Goal: Task Accomplishment & Management: Complete application form

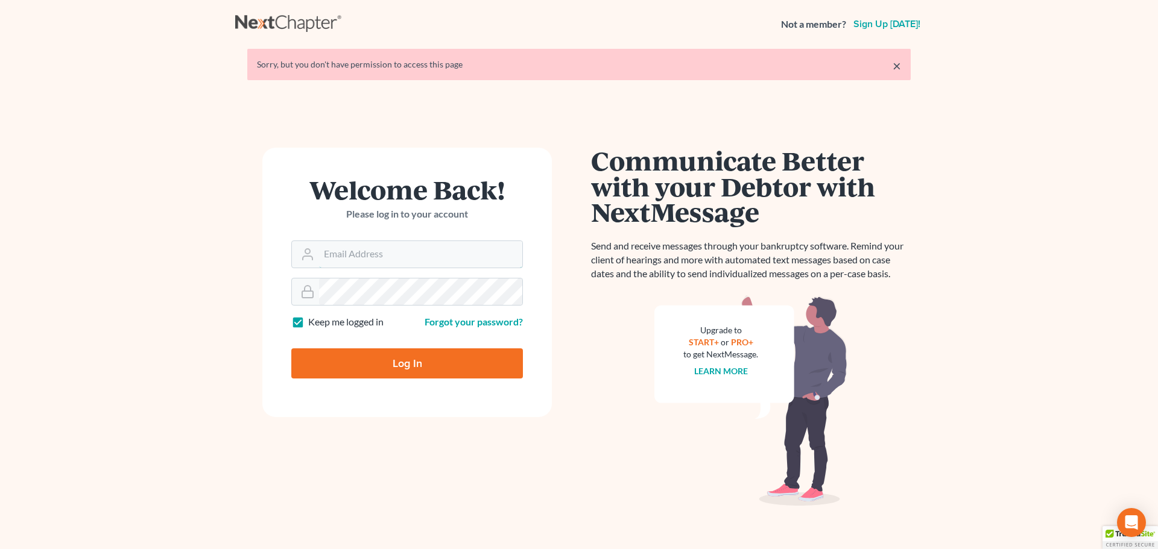
type input "[EMAIL_ADDRESS][DOMAIN_NAME]"
click at [412, 370] on input "Log In" at bounding box center [407, 364] width 232 height 30
type input "Thinking..."
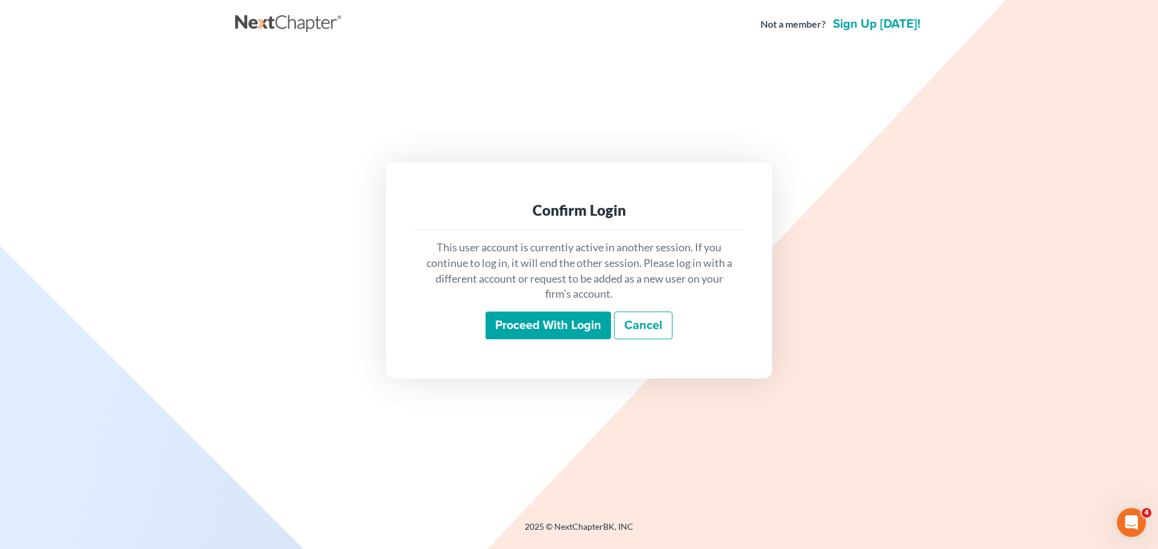
click at [523, 325] on input "Proceed with login" at bounding box center [547, 326] width 125 height 28
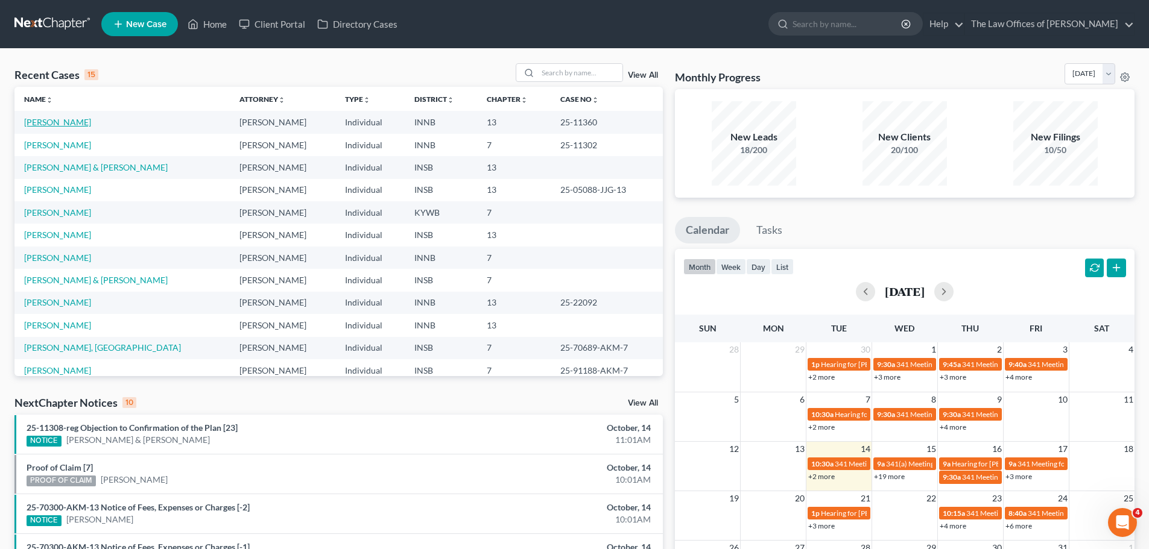
click at [57, 124] on link "[PERSON_NAME]" at bounding box center [57, 122] width 67 height 10
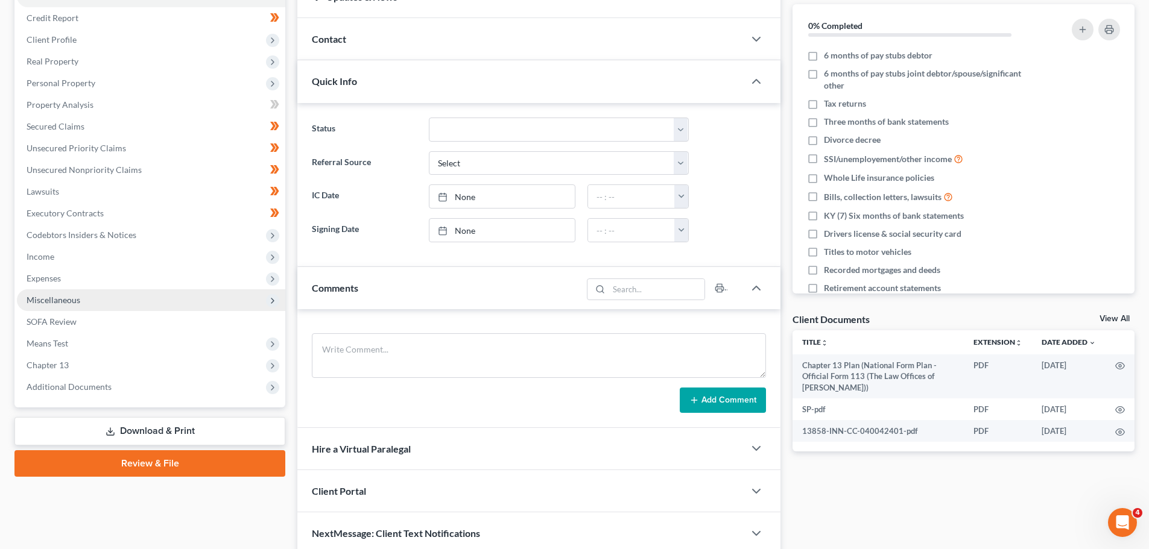
scroll to position [192, 0]
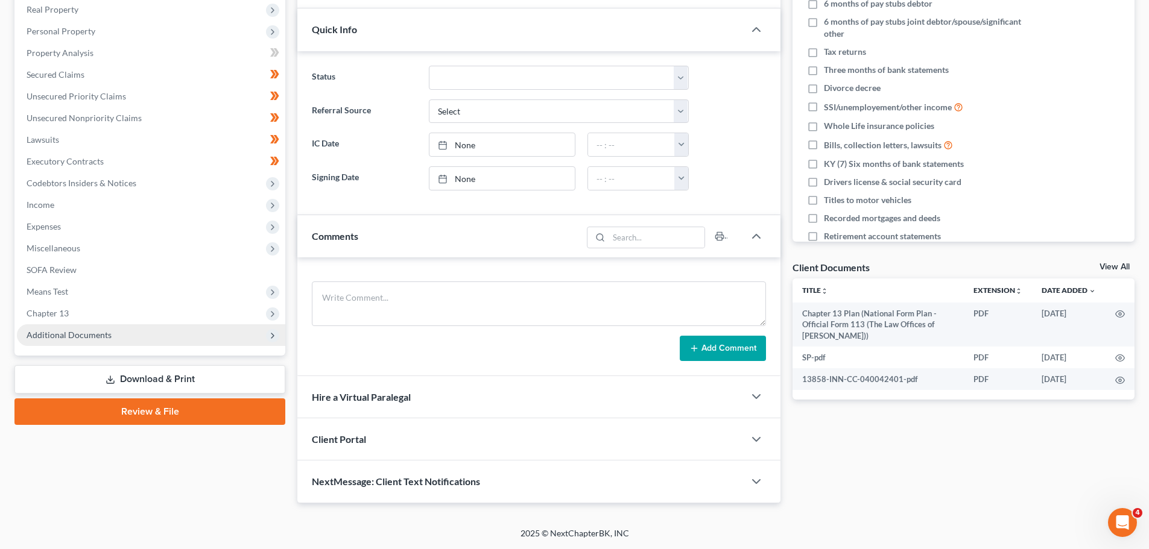
click at [77, 327] on span "Additional Documents" at bounding box center [151, 335] width 268 height 22
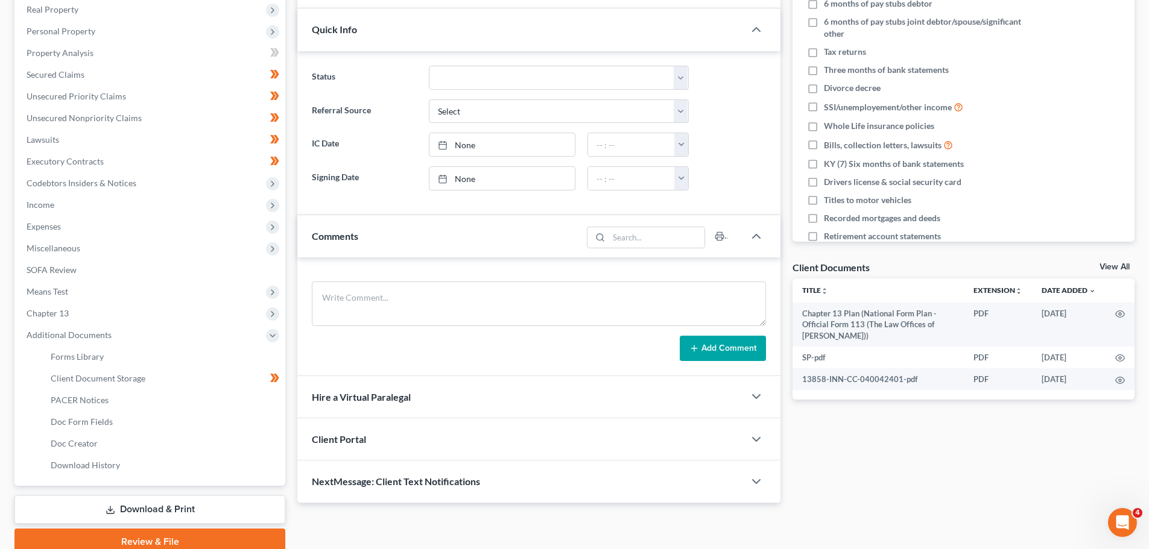
click at [136, 505] on link "Download & Print" at bounding box center [149, 510] width 271 height 28
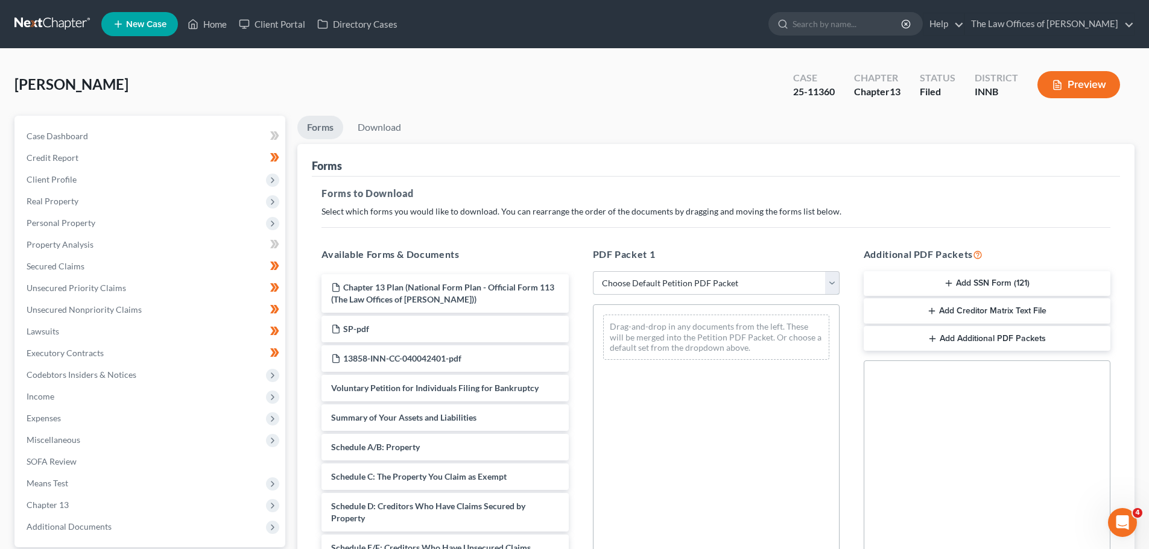
click at [711, 282] on select "Choose Default Petition PDF Packet Complete Bankruptcy Petition (all forms and …" at bounding box center [716, 283] width 247 height 24
select select "2"
click at [593, 271] on select "Choose Default Petition PDF Packet Complete Bankruptcy Petition (all forms and …" at bounding box center [716, 283] width 247 height 24
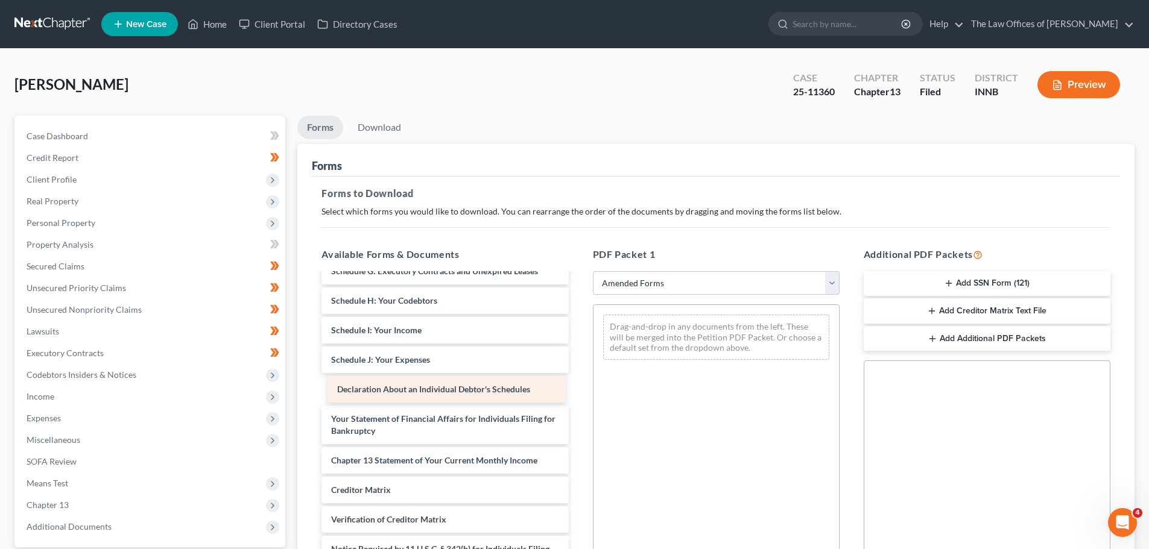
scroll to position [180, 0]
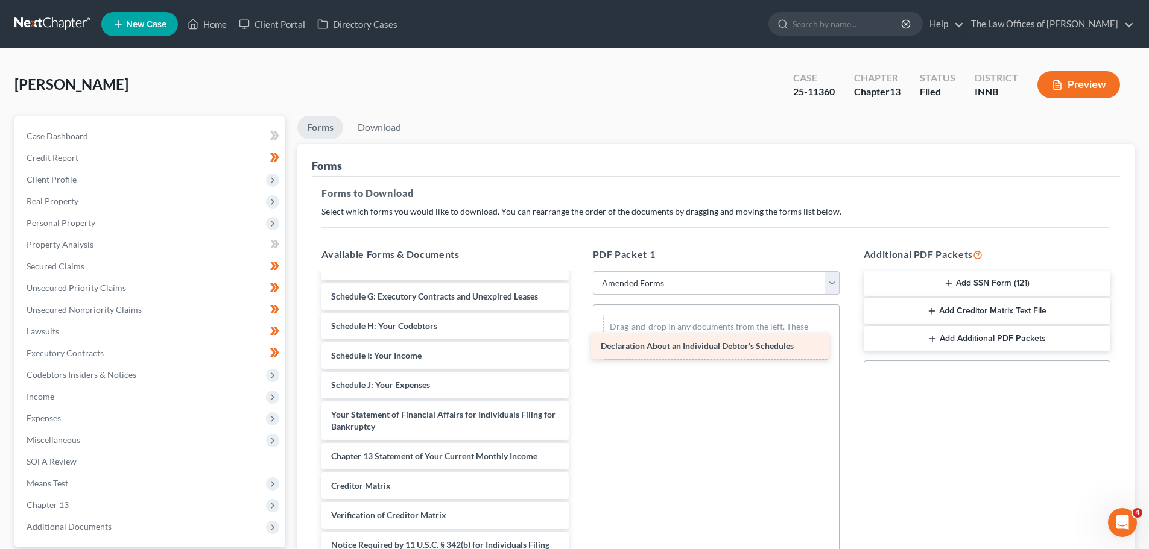
drag, startPoint x: 421, startPoint y: 388, endPoint x: 690, endPoint y: 342, distance: 273.3
click at [578, 342] on div "Declaration About an Individual Debtor's Schedules Voluntary Petition for Indiv…" at bounding box center [445, 347] width 266 height 506
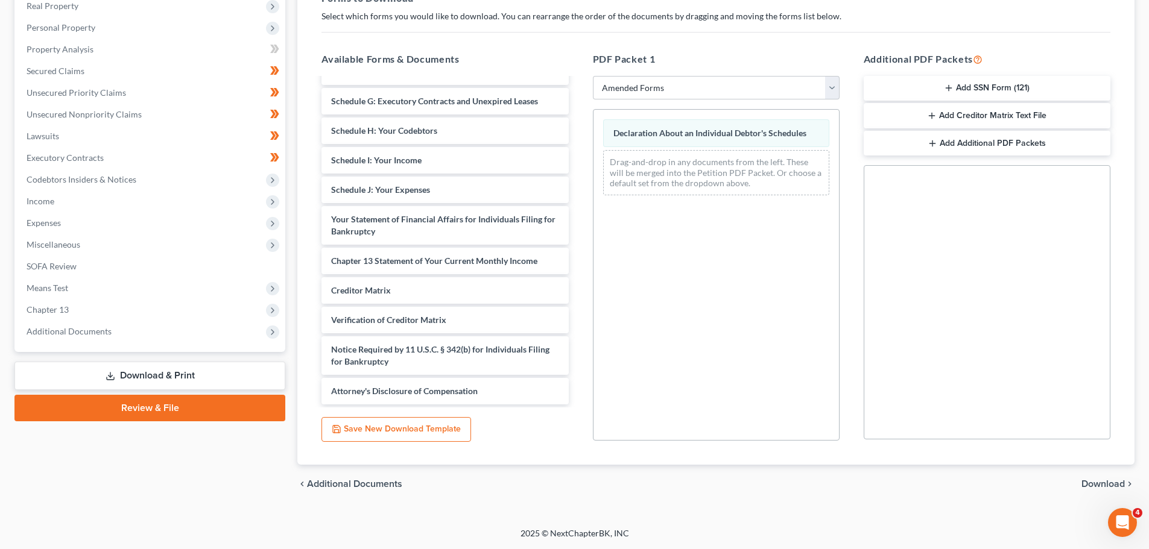
click at [1120, 484] on span "Download" at bounding box center [1102, 484] width 43 height 10
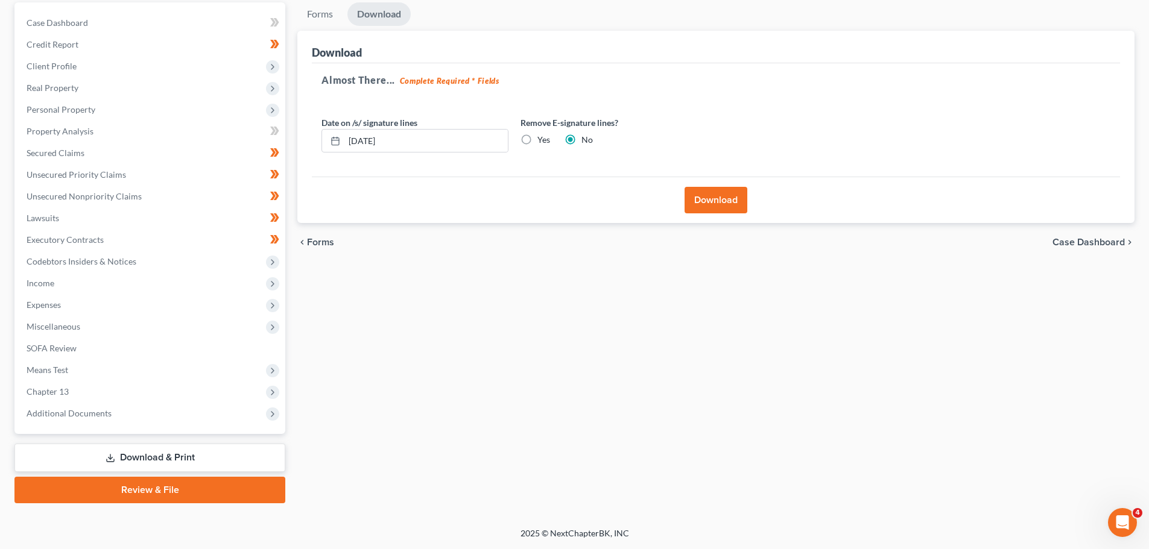
click at [537, 137] on label "Yes" at bounding box center [543, 140] width 13 height 12
click at [542, 137] on input "Yes" at bounding box center [546, 138] width 8 height 8
radio input "true"
radio input "false"
click at [715, 199] on button "Download" at bounding box center [715, 200] width 63 height 27
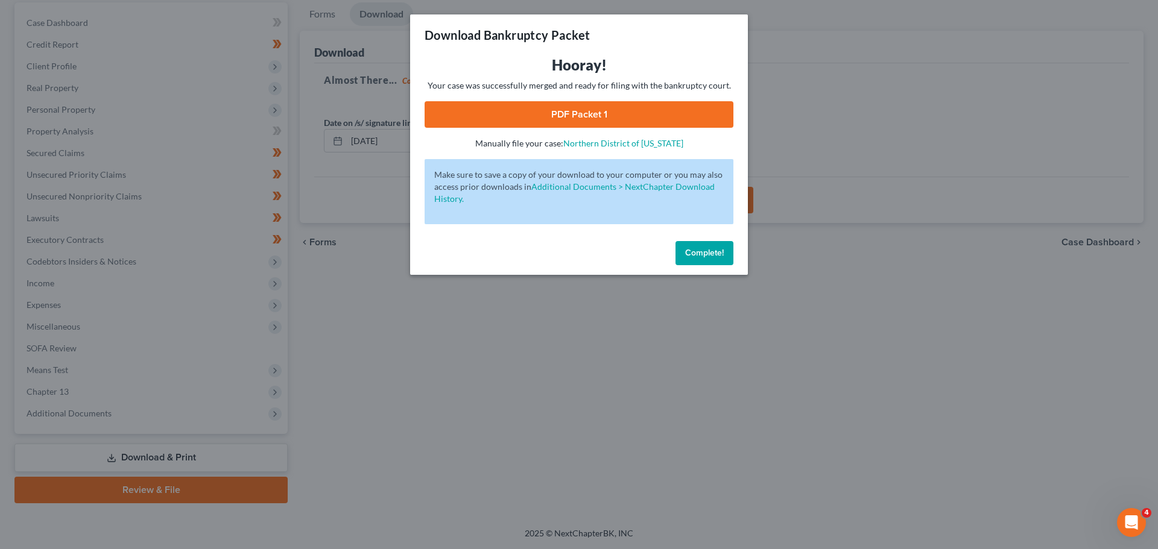
click at [569, 113] on link "PDF Packet 1" at bounding box center [578, 114] width 309 height 27
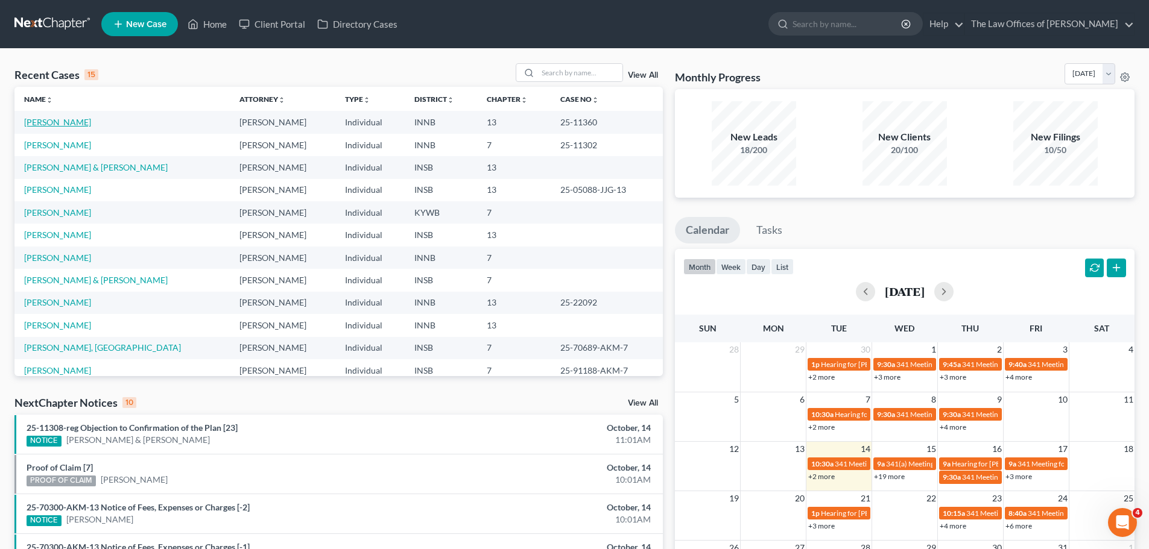
click at [47, 121] on link "[PERSON_NAME]" at bounding box center [57, 122] width 67 height 10
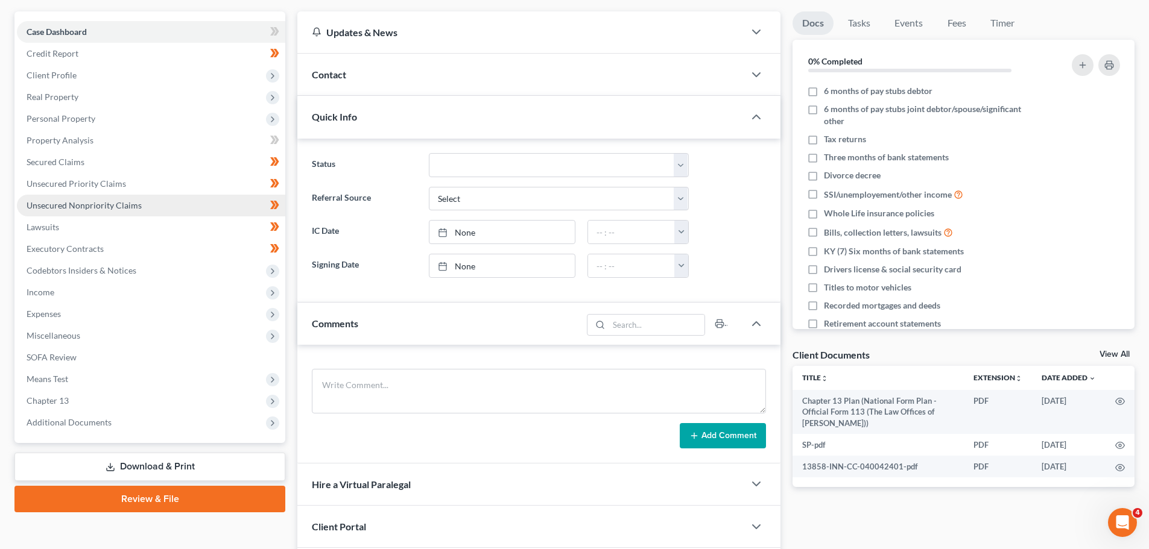
scroll to position [105, 0]
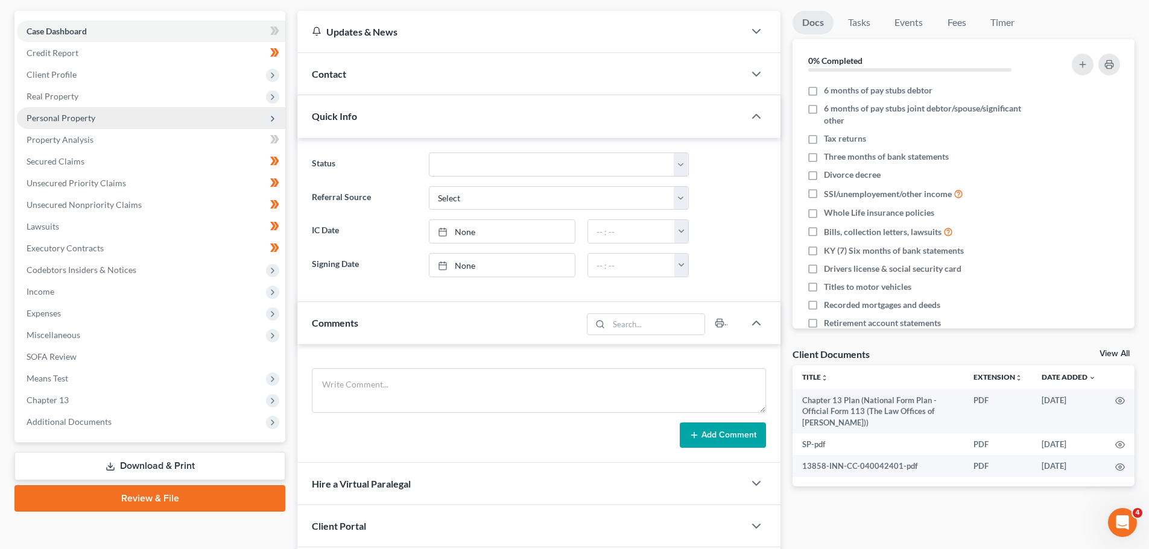
click at [74, 119] on span "Personal Property" at bounding box center [61, 118] width 69 height 10
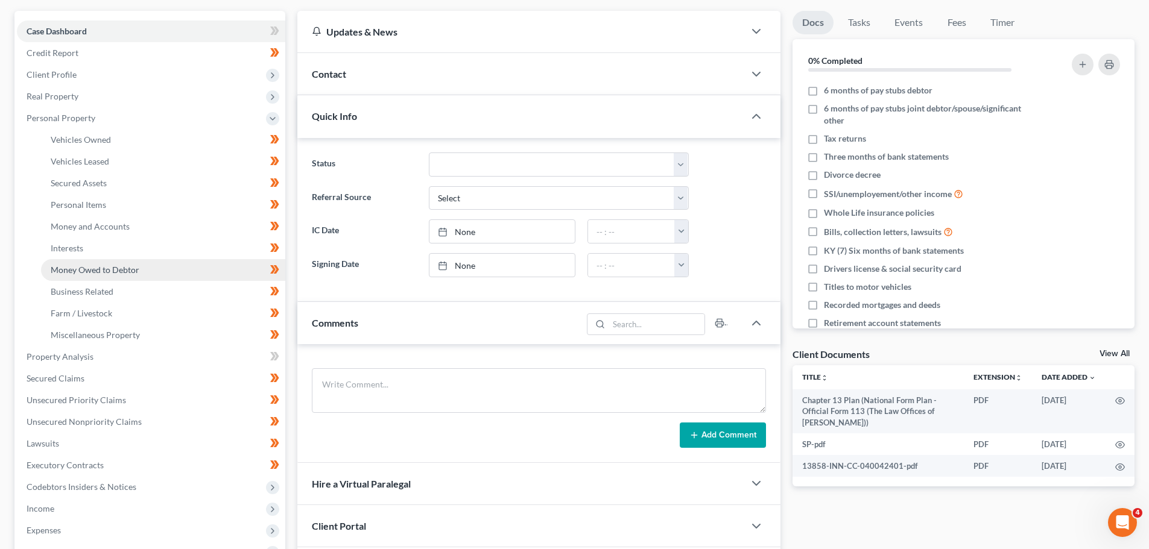
click at [84, 265] on span "Money Owed to Debtor" at bounding box center [95, 270] width 89 height 10
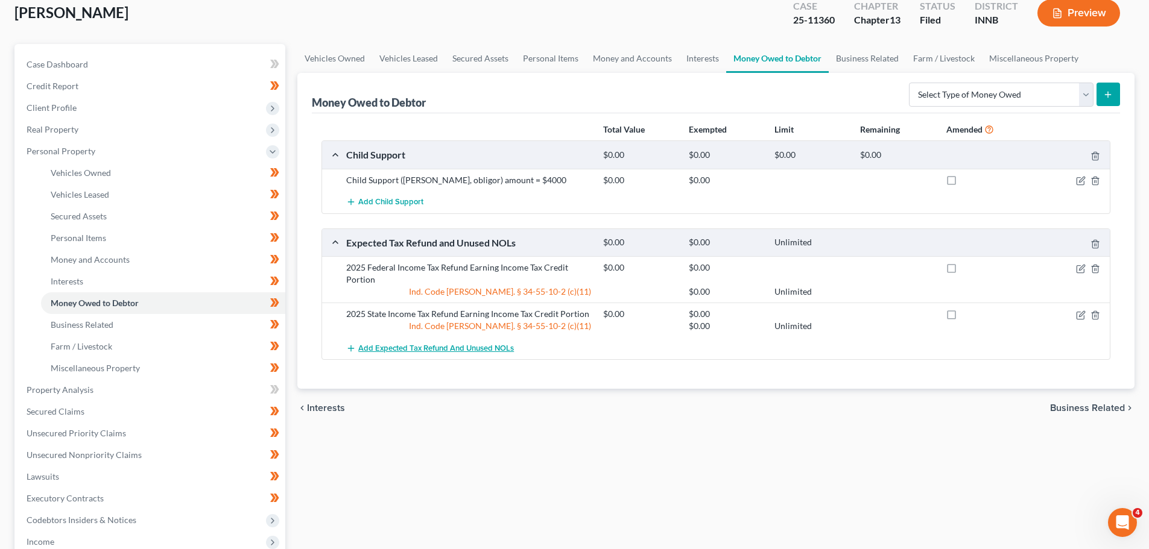
scroll to position [73, 0]
click at [1078, 271] on icon "button" at bounding box center [1081, 268] width 10 height 10
select select "0"
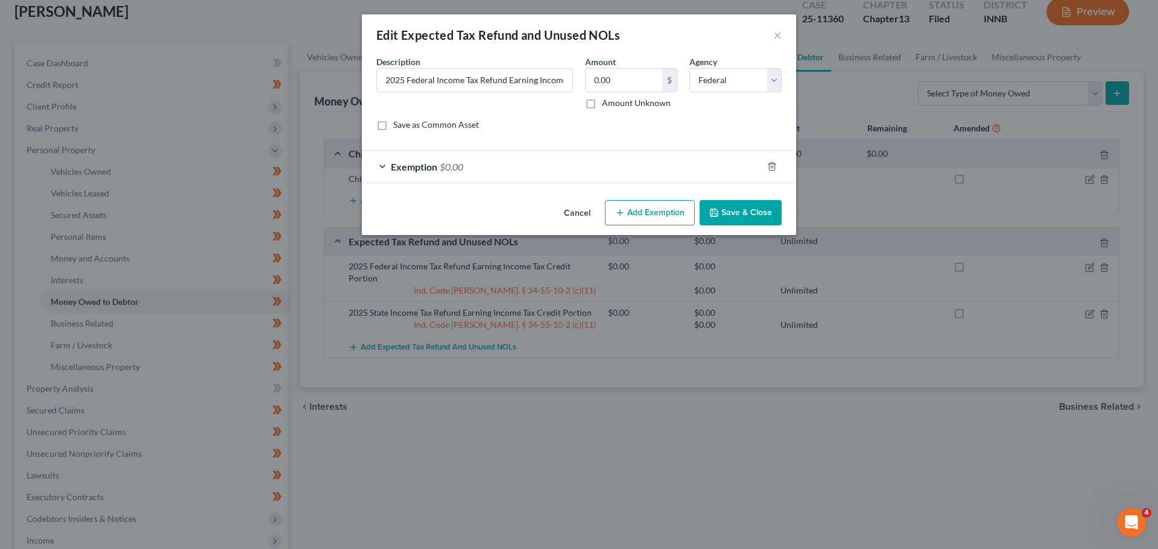
click at [602, 106] on label "Amount Unknown" at bounding box center [636, 103] width 69 height 12
click at [607, 105] on input "Amount Unknown" at bounding box center [611, 101] width 8 height 8
checkbox input "true"
click at [738, 213] on button "Save & Close" at bounding box center [740, 212] width 82 height 25
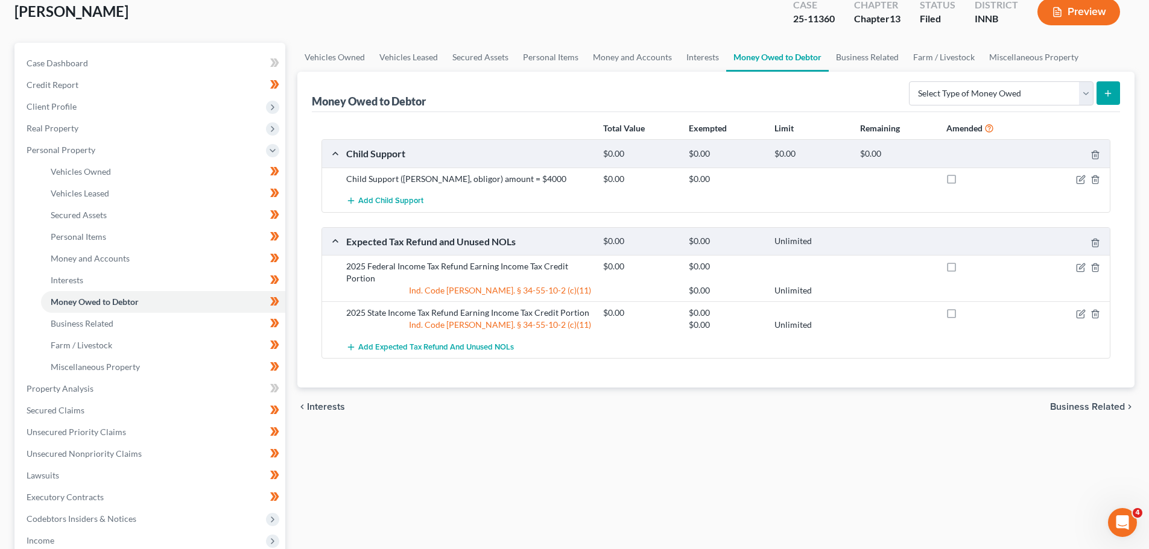
click at [530, 289] on div "Ind. Code Ann. § 34-55-10-2 (c)(11)" at bounding box center [468, 291] width 257 height 12
click at [1079, 265] on icon "button" at bounding box center [1081, 268] width 10 height 10
select select "0"
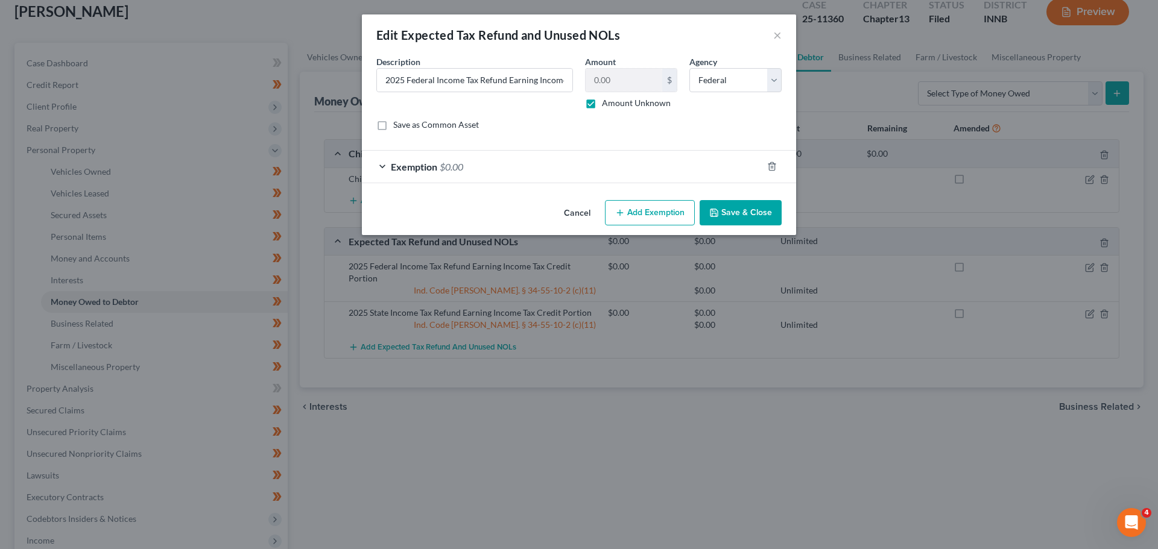
click at [390, 164] on div "Exemption $0.00" at bounding box center [562, 167] width 400 height 32
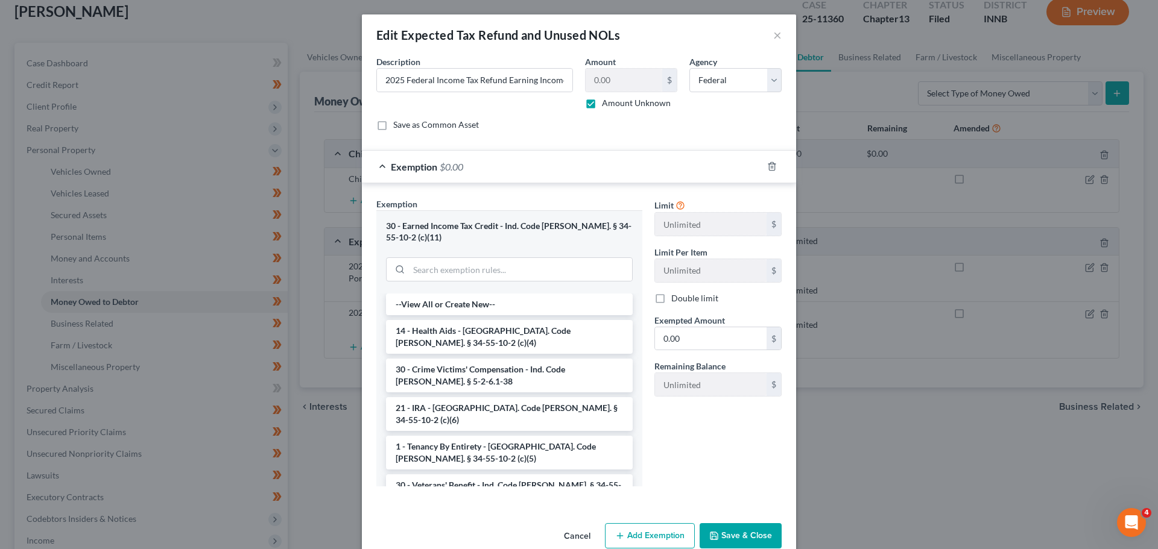
click at [729, 538] on button "Save & Close" at bounding box center [740, 535] width 82 height 25
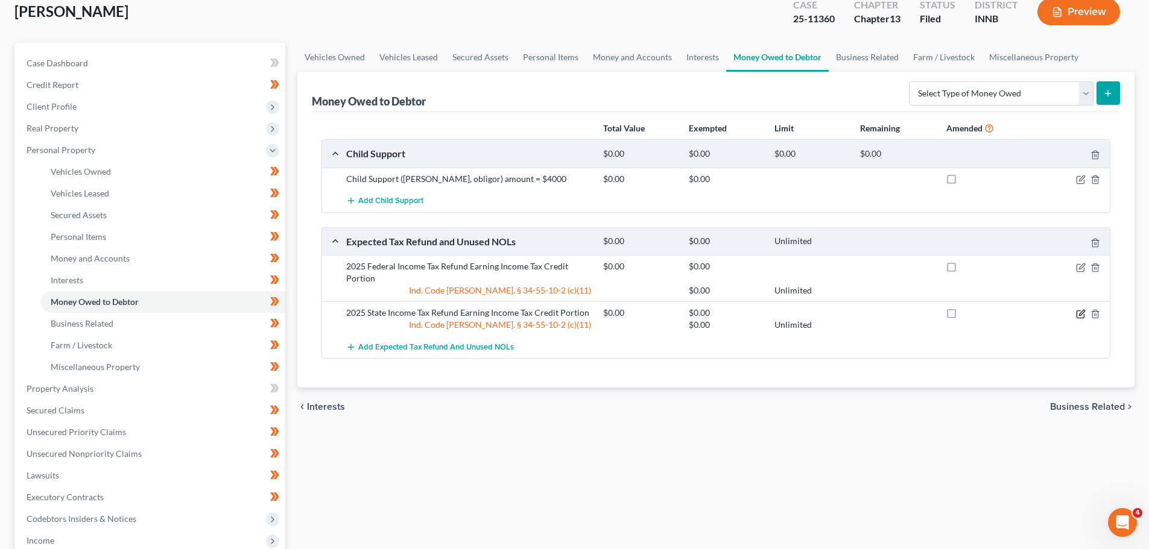
click at [1079, 312] on icon "button" at bounding box center [1081, 314] width 10 height 10
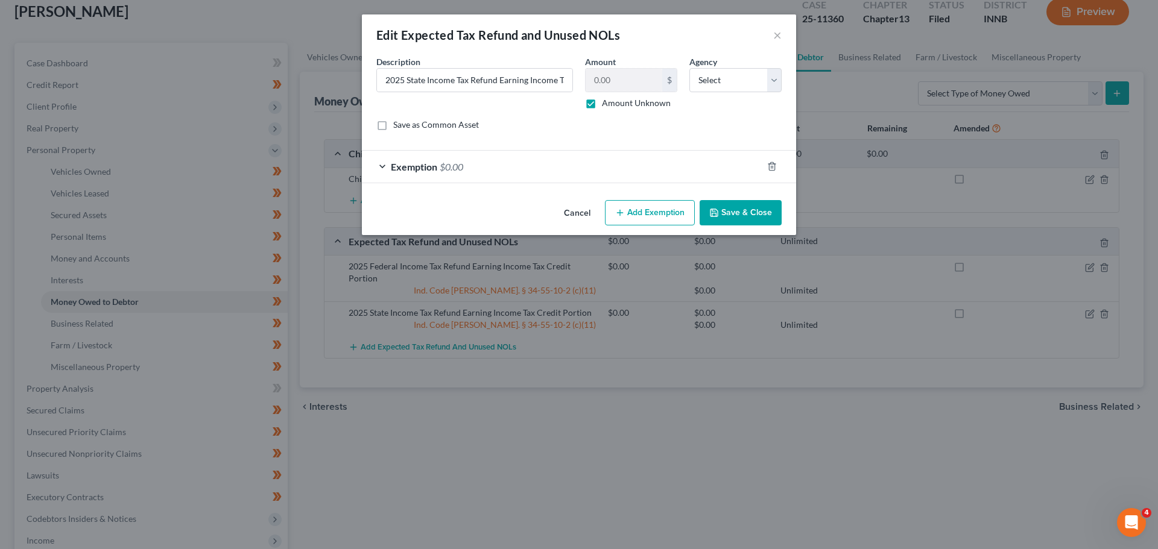
click at [730, 203] on button "Save & Close" at bounding box center [740, 212] width 82 height 25
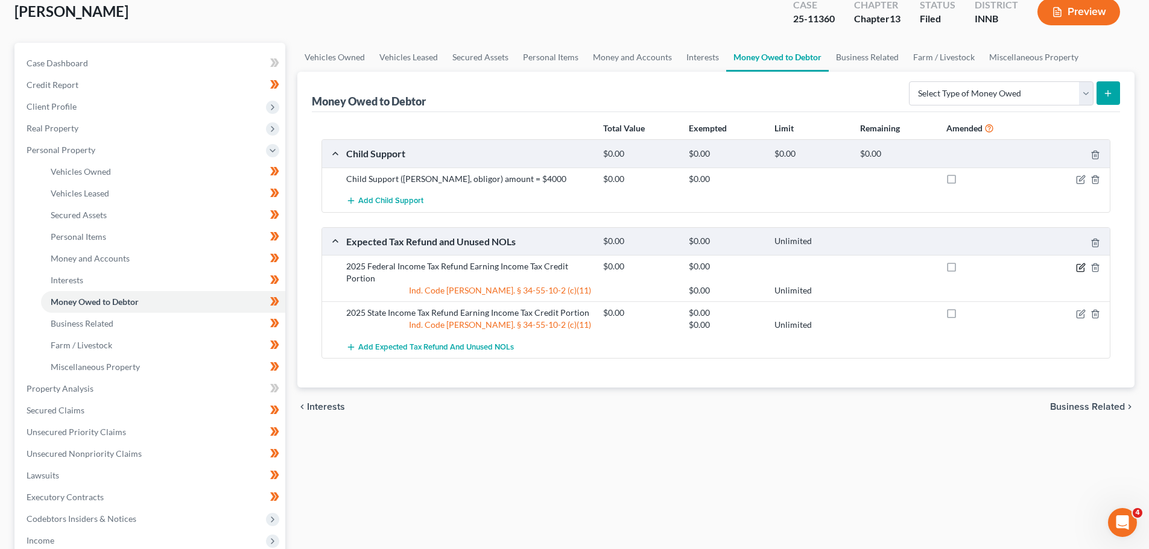
click at [1079, 267] on icon "button" at bounding box center [1081, 268] width 10 height 10
select select "0"
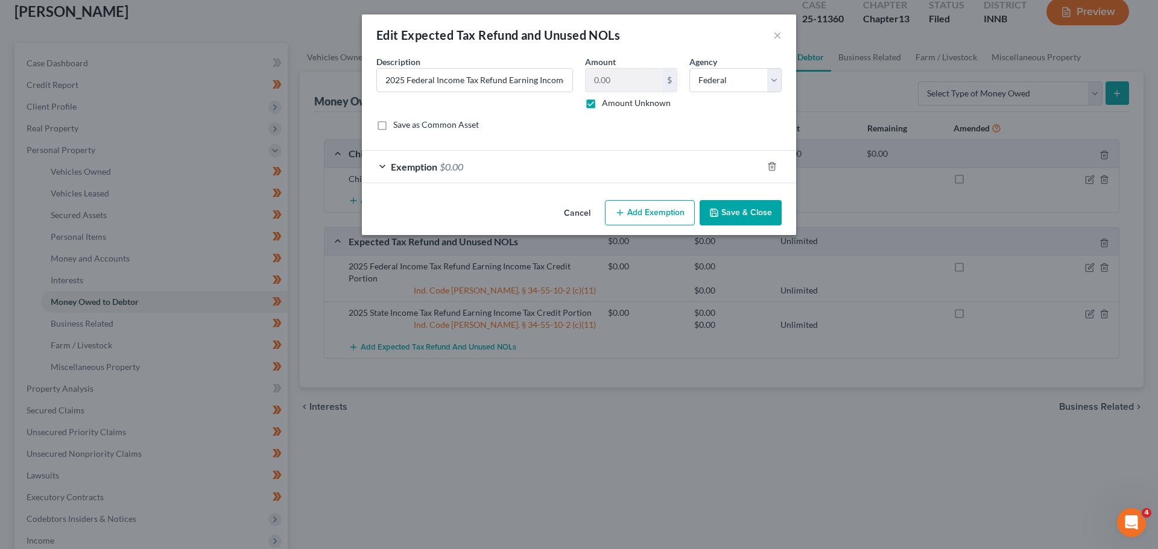
click at [741, 203] on button "Save & Close" at bounding box center [740, 212] width 82 height 25
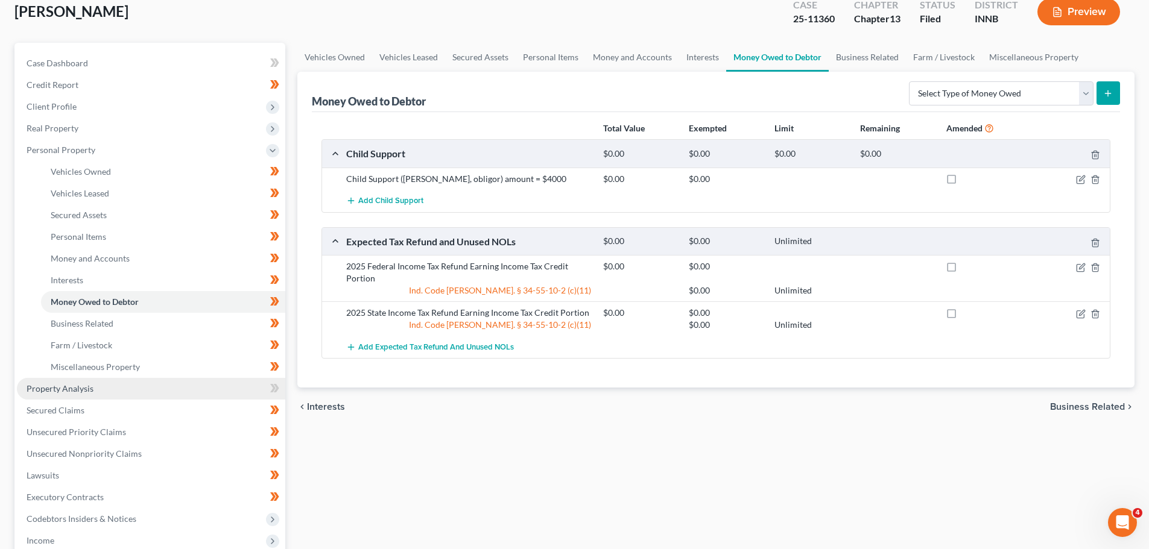
click at [80, 394] on link "Property Analysis" at bounding box center [151, 389] width 268 height 22
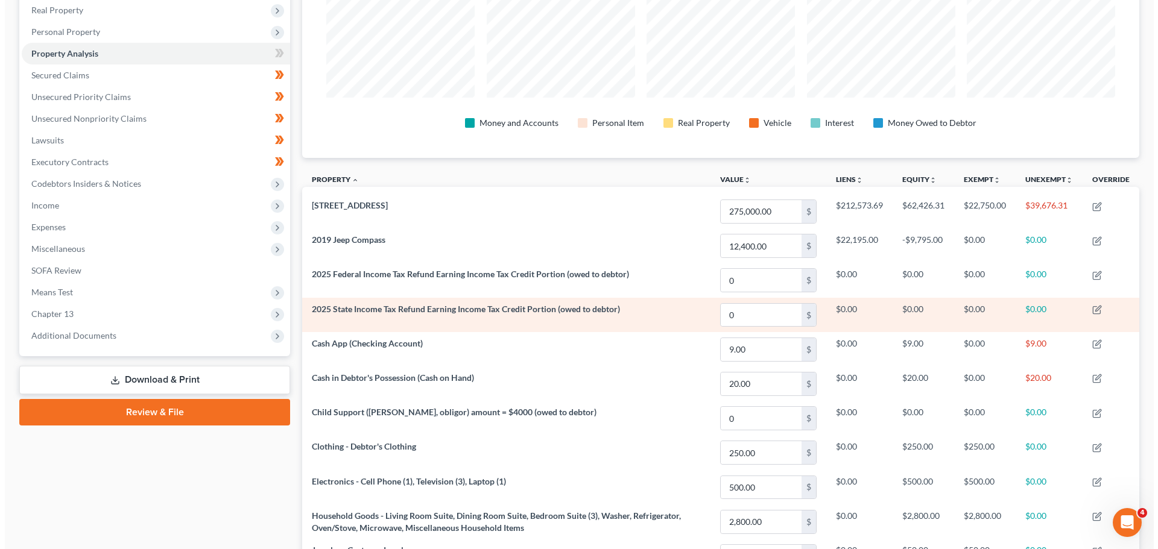
scroll to position [235, 0]
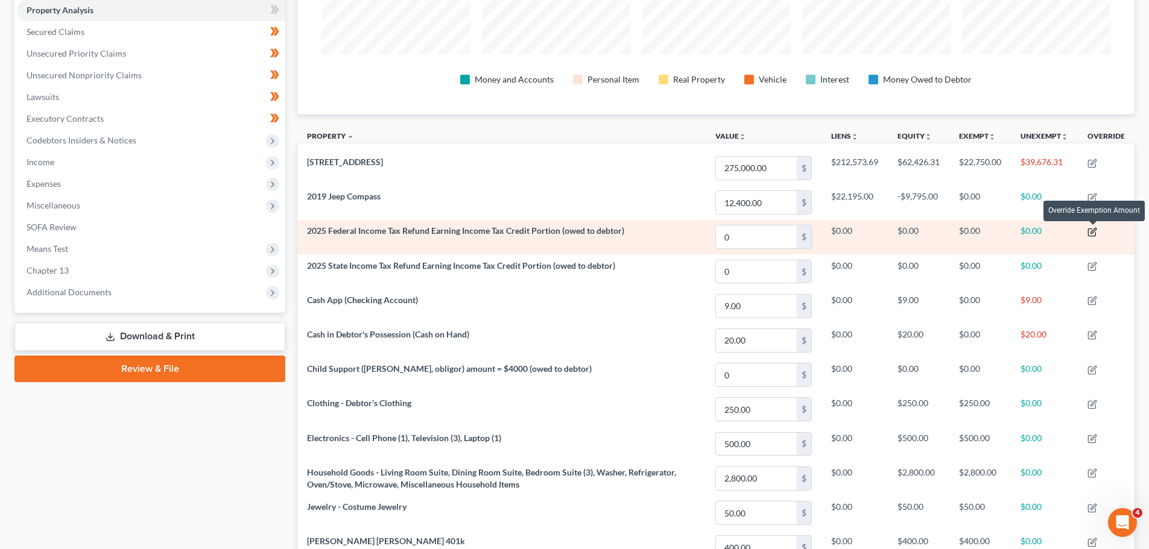
click at [1088, 235] on icon "button" at bounding box center [1092, 232] width 10 height 10
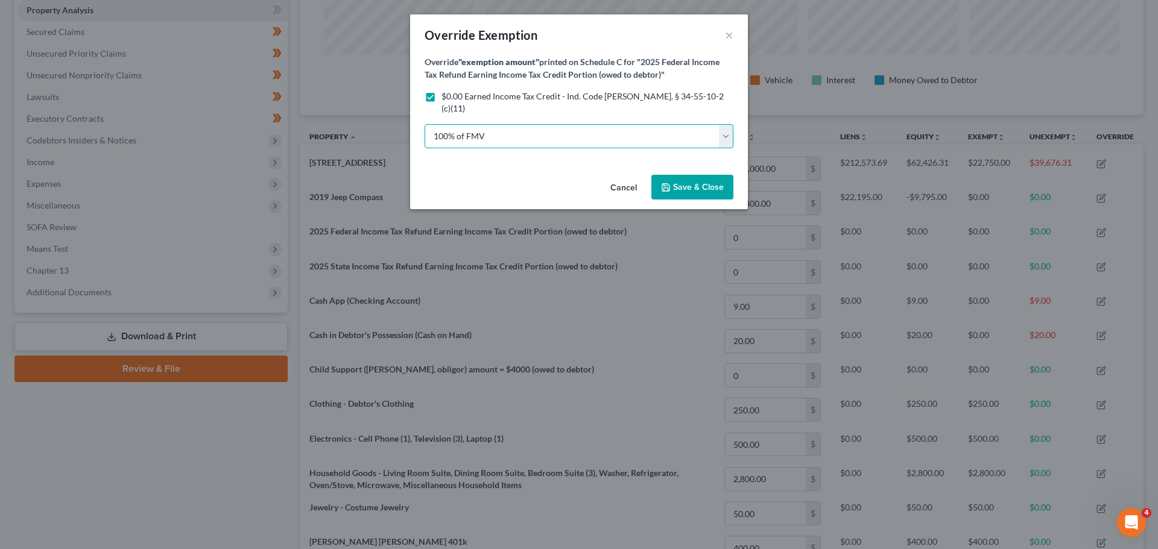
click at [528, 128] on select "100% of FMV Unknown Other" at bounding box center [578, 136] width 309 height 24
click at [424, 124] on select "100% of FMV Unknown Other" at bounding box center [578, 136] width 309 height 24
click at [692, 182] on span "Save & Close" at bounding box center [698, 187] width 51 height 10
click at [681, 182] on span "Save & Close" at bounding box center [698, 187] width 51 height 10
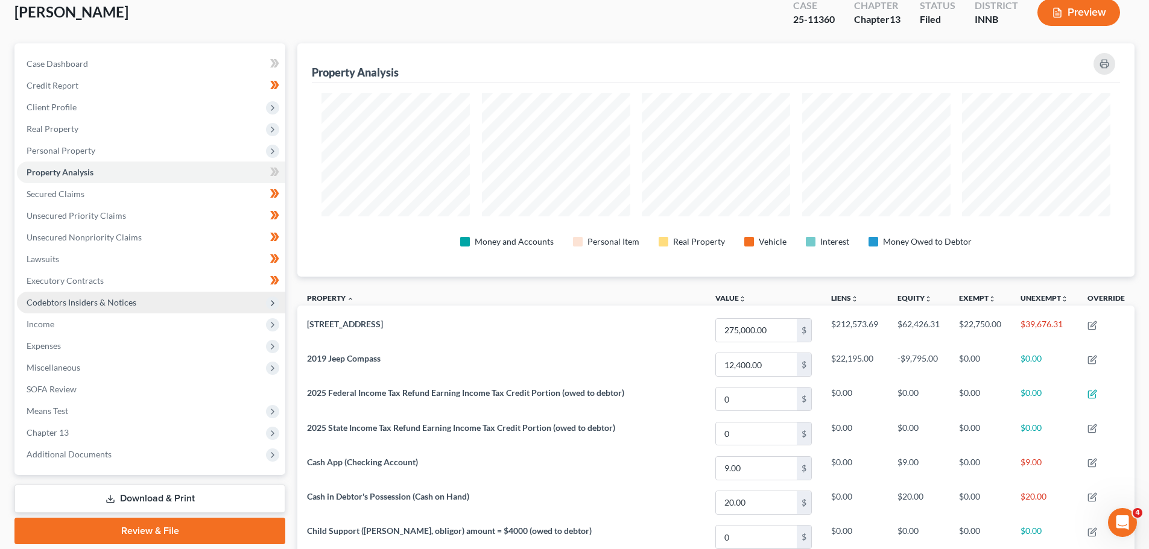
scroll to position [69, 0]
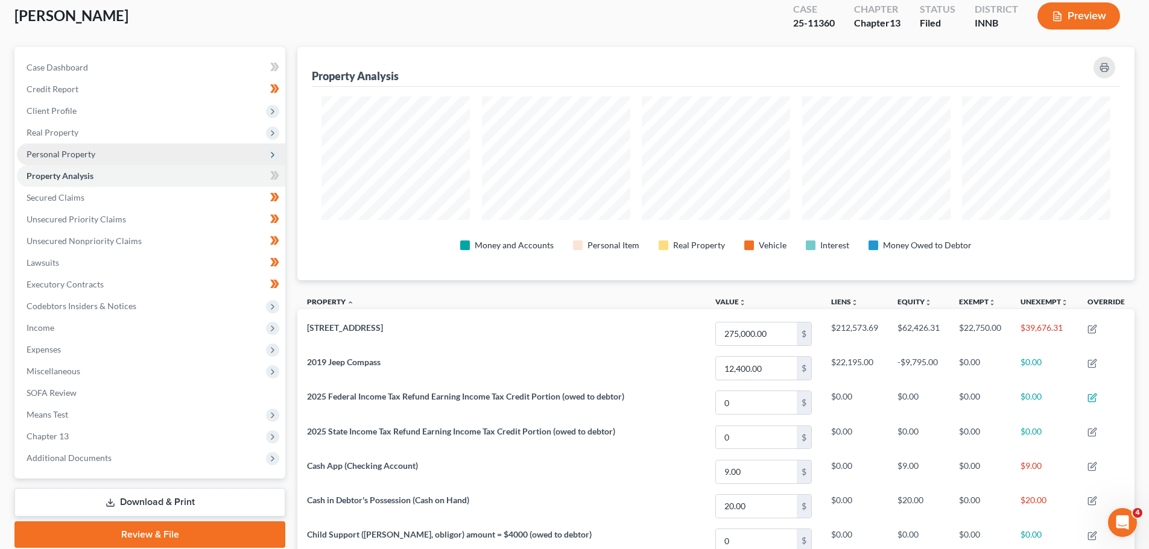
click at [65, 149] on span "Personal Property" at bounding box center [61, 154] width 69 height 10
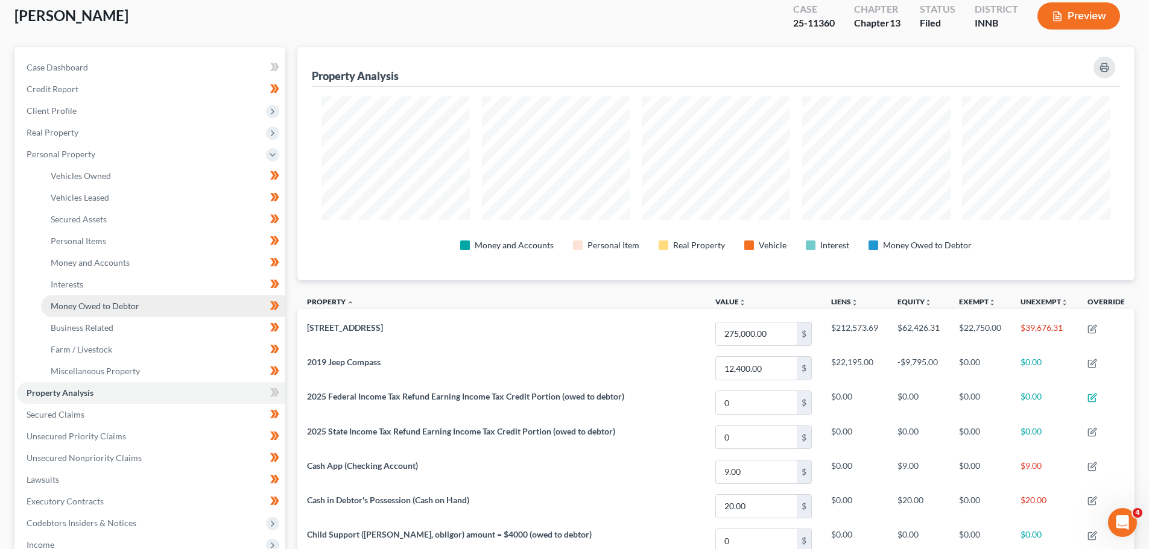
click at [70, 306] on span "Money Owed to Debtor" at bounding box center [95, 306] width 89 height 10
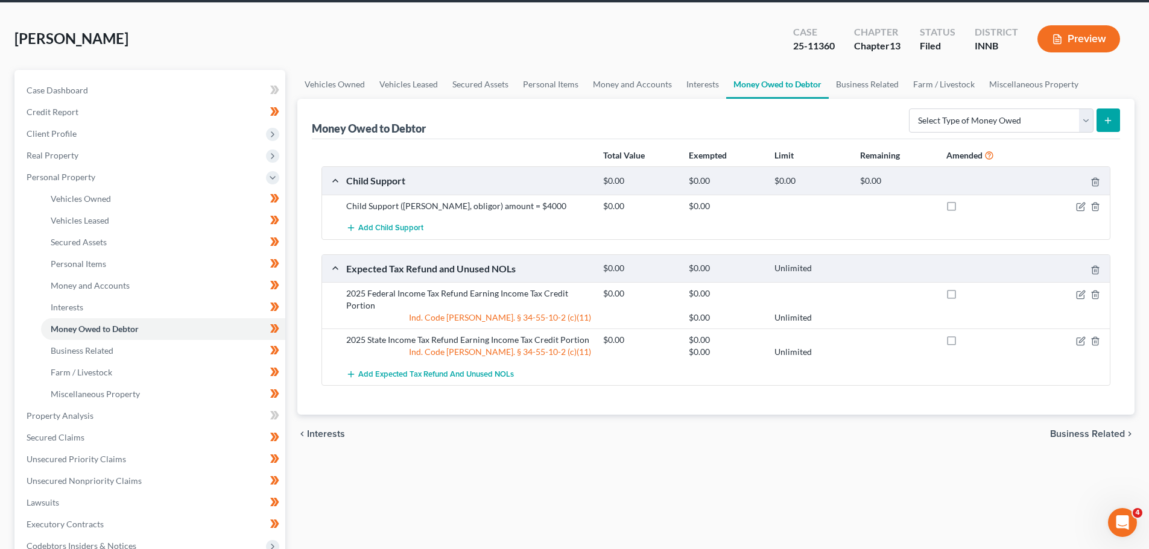
scroll to position [50, 0]
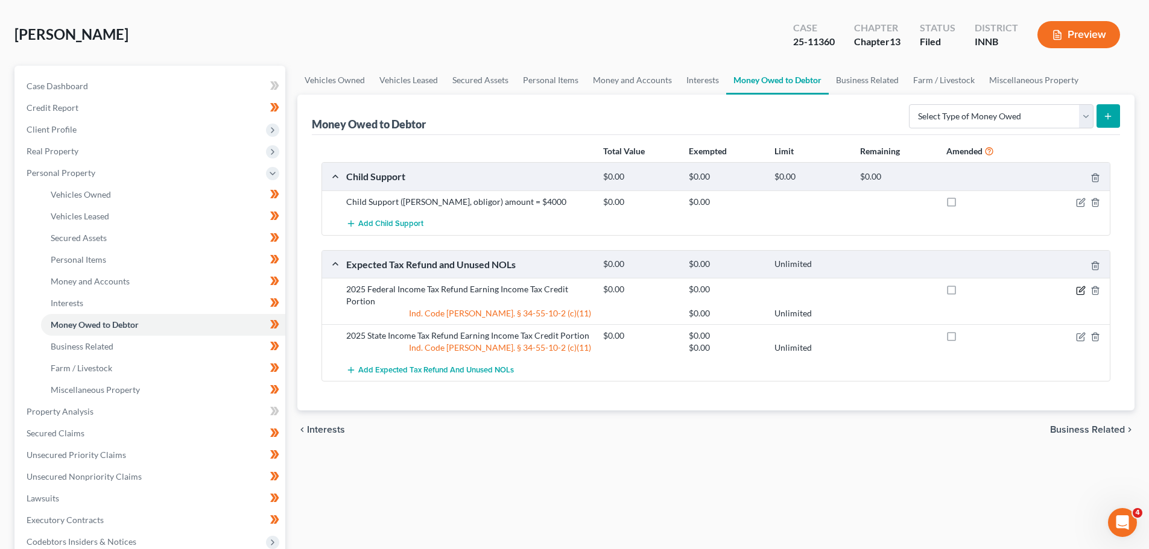
click at [1076, 292] on icon "button" at bounding box center [1079, 290] width 7 height 7
select select "0"
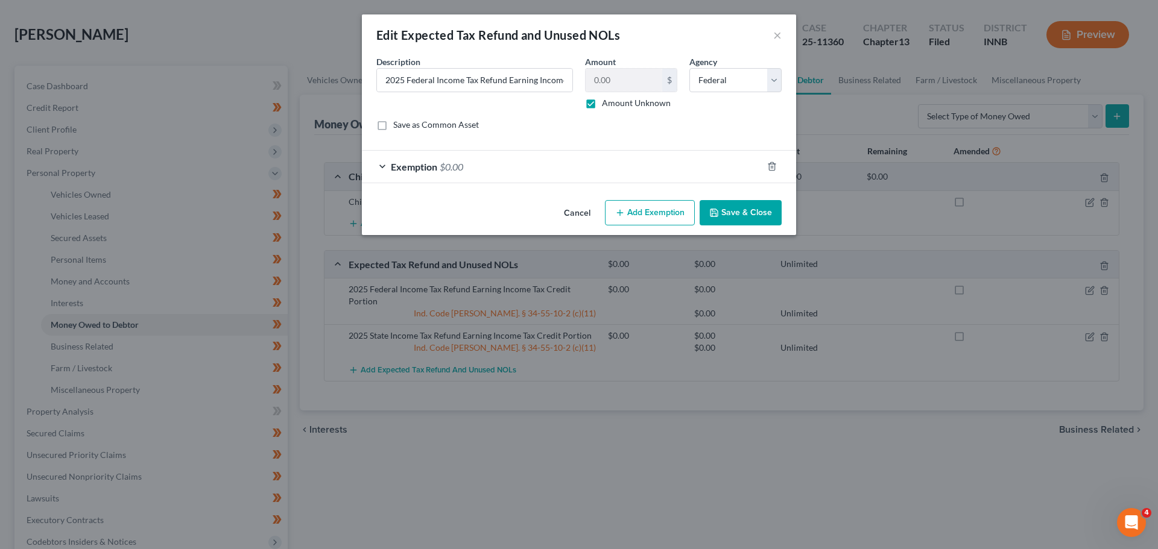
click at [1065, 334] on div "Edit Expected Tax Refund and Unused NOLs × An exemption set must first be selec…" at bounding box center [579, 274] width 1158 height 549
click at [755, 207] on button "Save & Close" at bounding box center [740, 212] width 82 height 25
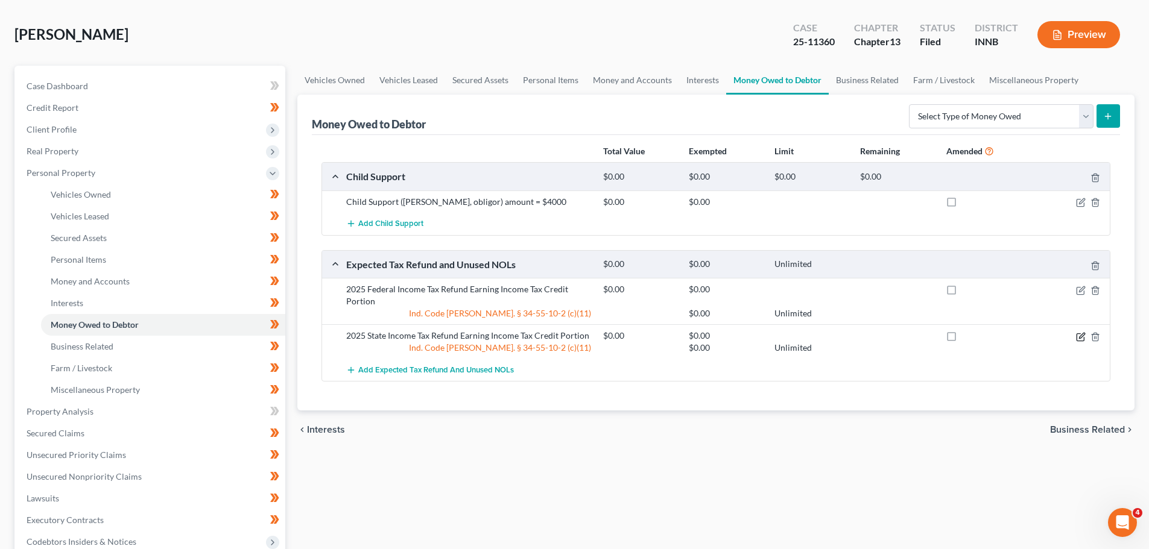
click at [1082, 336] on icon "button" at bounding box center [1081, 337] width 10 height 10
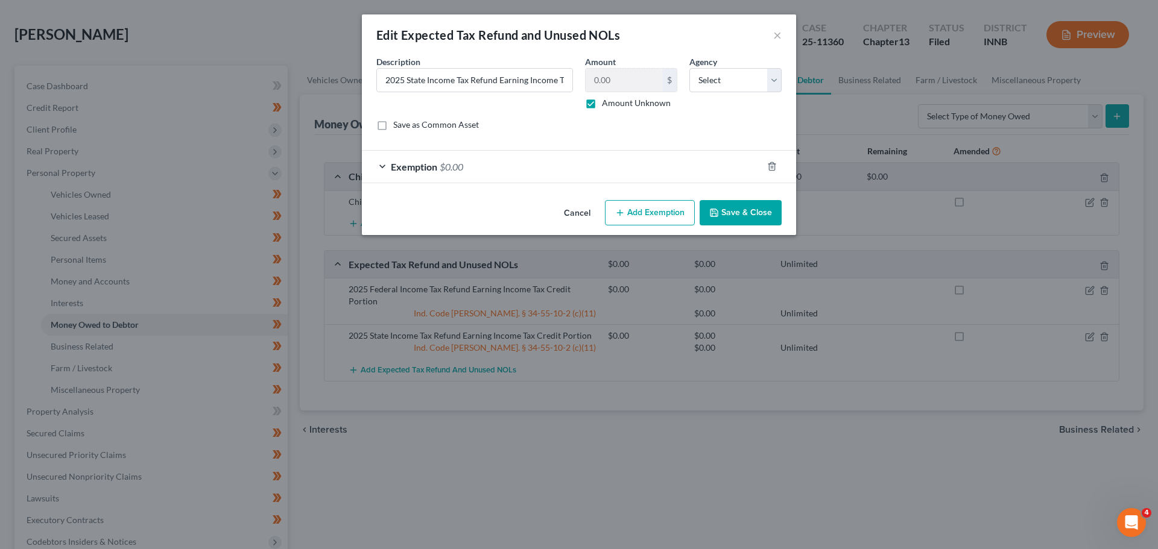
click at [745, 222] on button "Save & Close" at bounding box center [740, 212] width 82 height 25
